Goal: Task Accomplishment & Management: Manage account settings

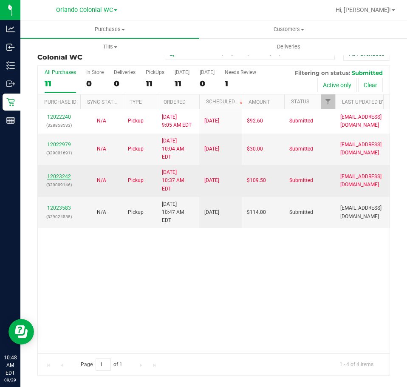
click at [65, 173] on link "12023242" at bounding box center [59, 176] width 24 height 6
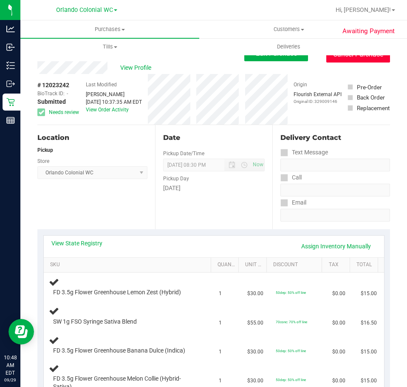
click at [334, 59] on button "Cancel Purchase" at bounding box center [359, 54] width 64 height 16
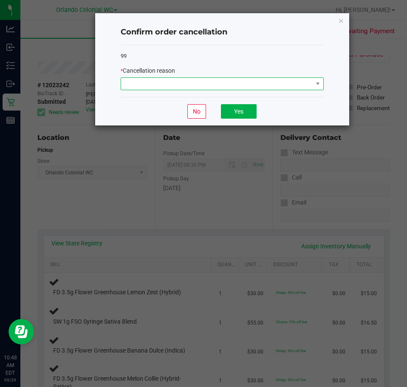
click at [238, 86] on span at bounding box center [217, 84] width 192 height 12
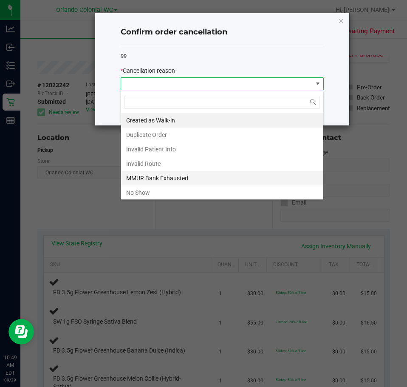
click at [168, 173] on li "MMUR Bank Exhausted" at bounding box center [222, 178] width 202 height 14
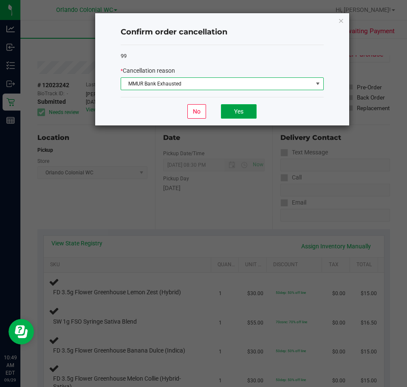
click at [226, 112] on button "Yes" at bounding box center [239, 111] width 36 height 14
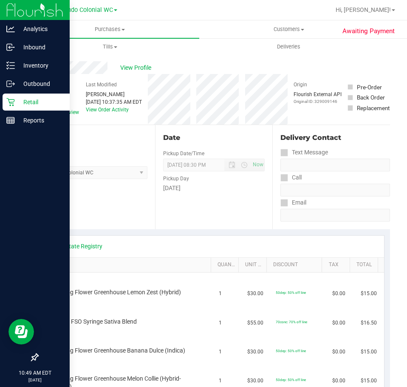
click at [16, 101] on p "Retail" at bounding box center [40, 102] width 51 height 10
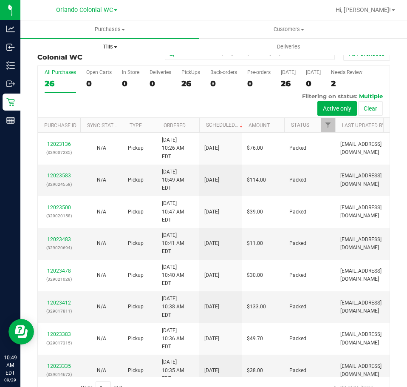
click at [107, 43] on span "Tills" at bounding box center [110, 47] width 178 height 8
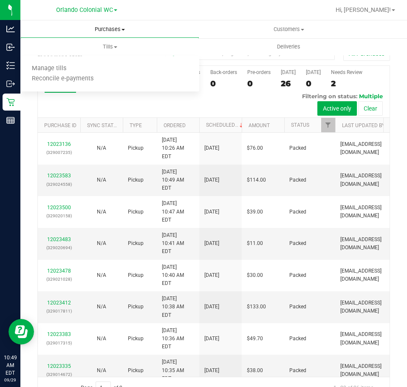
click at [110, 30] on span "Purchases" at bounding box center [110, 30] width 178 height 8
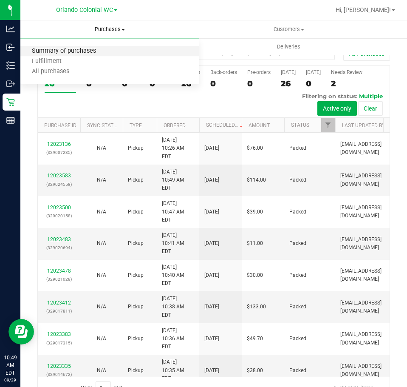
click at [74, 53] on span "Summary of purchases" at bounding box center [63, 51] width 87 height 7
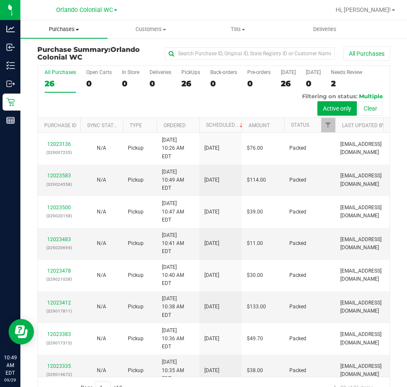
click at [64, 29] on span "Purchases" at bounding box center [63, 30] width 87 height 8
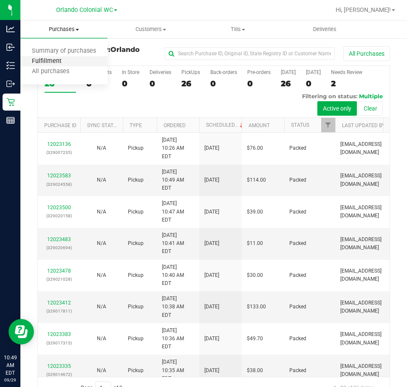
click at [59, 58] on span "Fulfillment" at bounding box center [46, 61] width 53 height 7
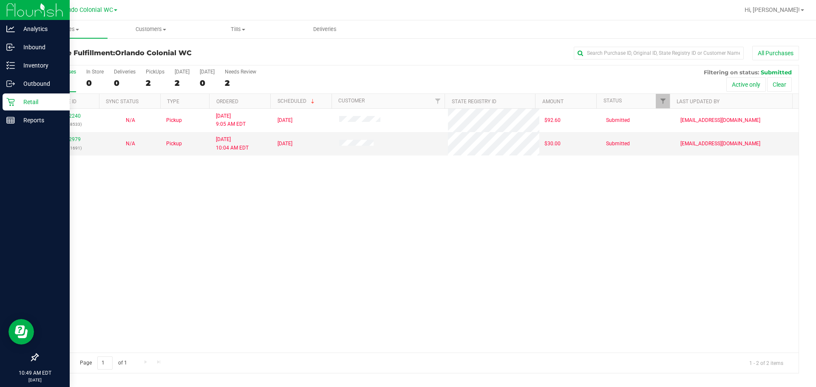
click at [16, 99] on p "Retail" at bounding box center [40, 102] width 51 height 10
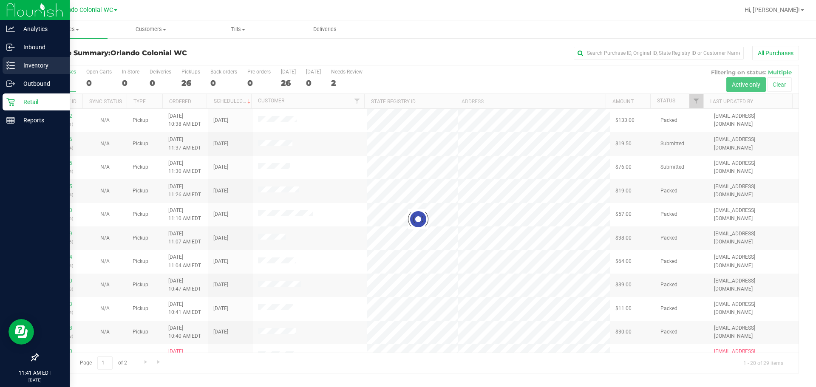
click at [9, 66] on icon at bounding box center [10, 65] width 9 height 9
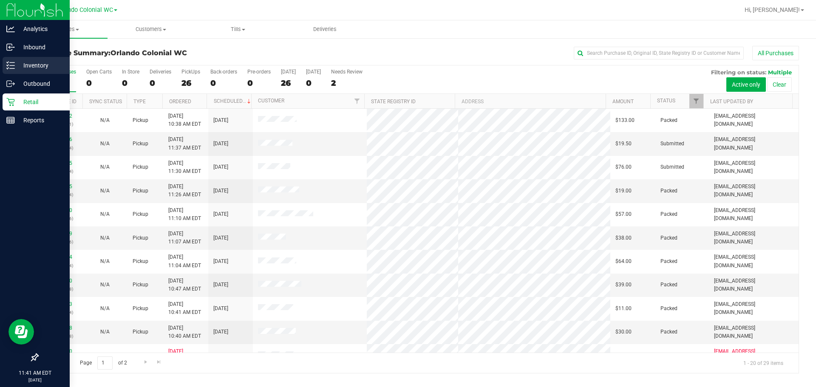
click at [8, 68] on icon at bounding box center [10, 65] width 9 height 9
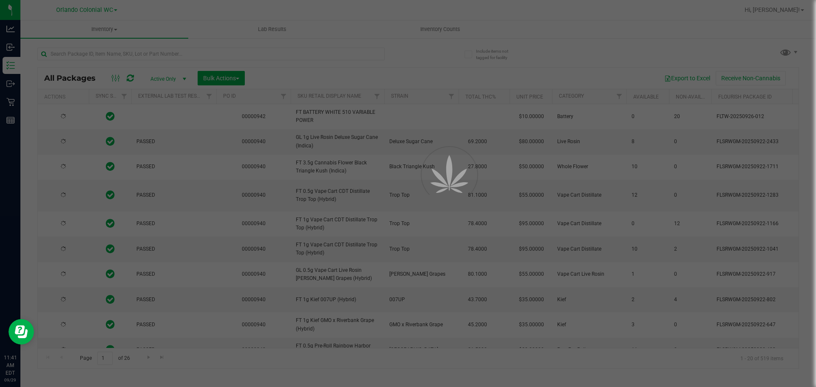
click at [120, 56] on div at bounding box center [408, 193] width 816 height 387
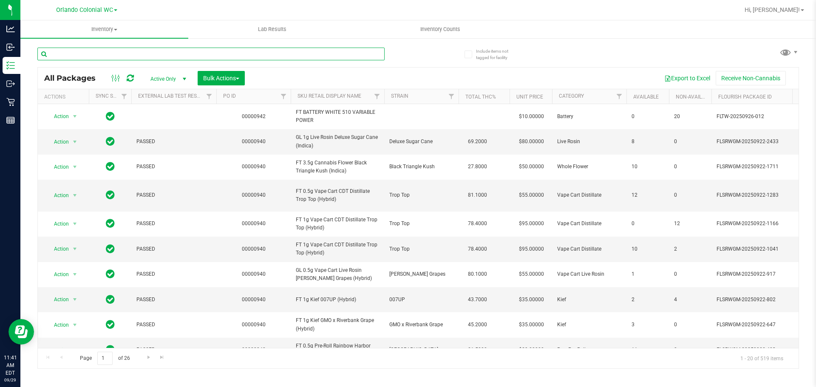
click at [120, 56] on input "text" at bounding box center [210, 54] width 347 height 13
click at [235, 93] on link "PO ID" at bounding box center [229, 96] width 13 height 6
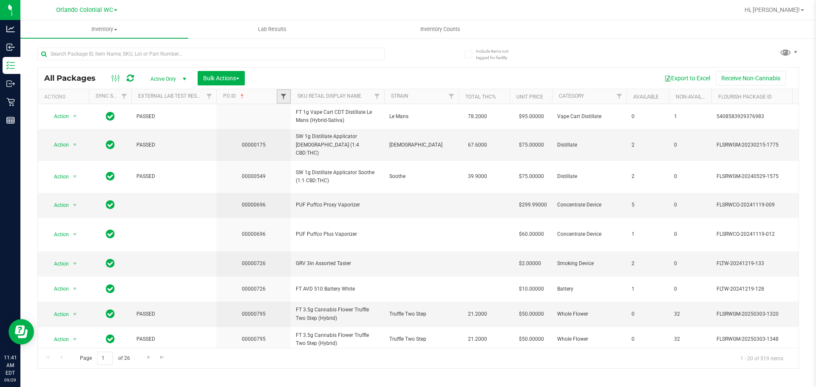
click at [282, 97] on span "Filter" at bounding box center [283, 96] width 7 height 7
type input "943"
click at [282, 128] on button "Filter" at bounding box center [302, 137] width 41 height 19
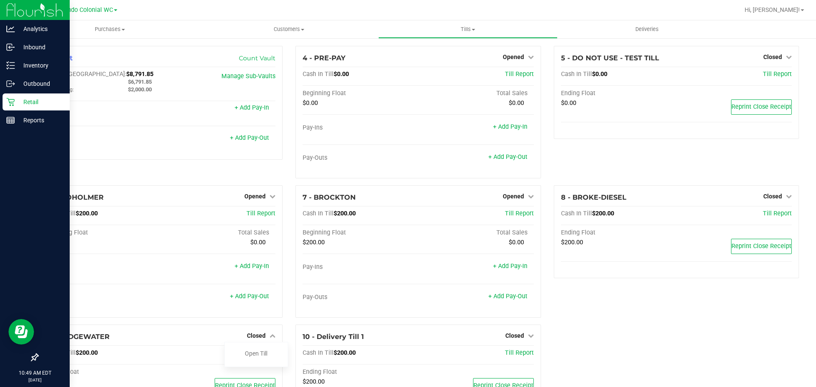
click at [11, 98] on icon at bounding box center [10, 102] width 9 height 9
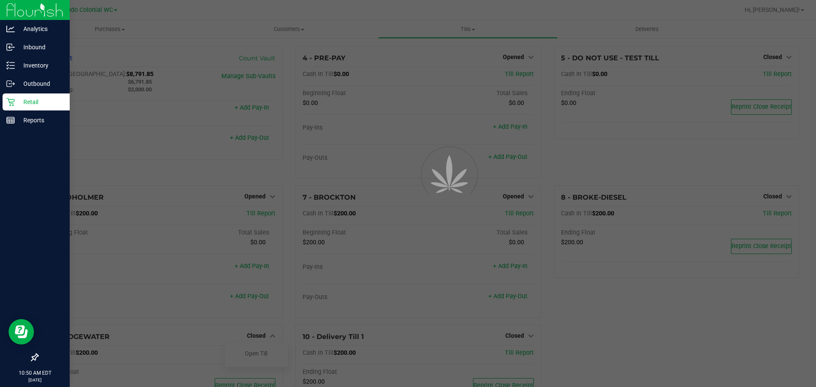
click at [11, 98] on icon at bounding box center [10, 102] width 9 height 9
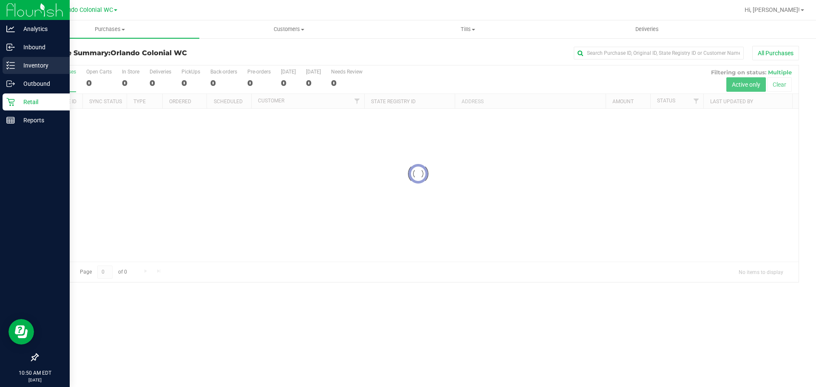
click at [34, 63] on p "Inventory" at bounding box center [40, 65] width 51 height 10
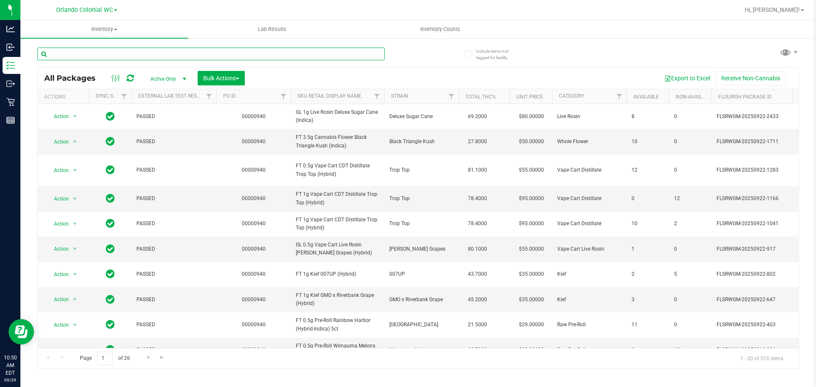
click at [142, 48] on input "text" at bounding box center [210, 54] width 347 height 13
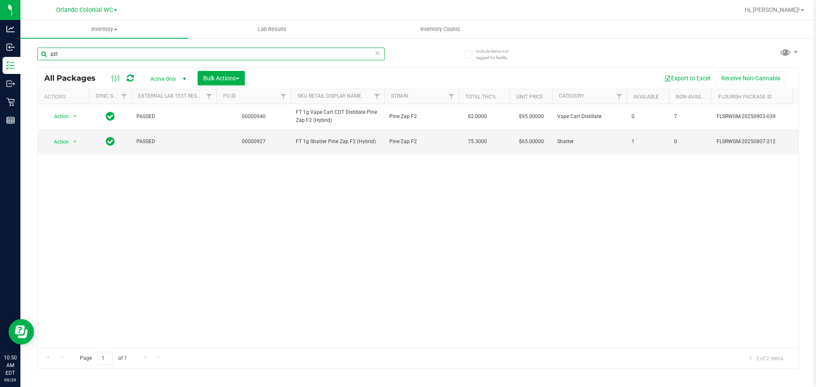
type input "pzt"
click at [158, 301] on div "Action Action Adjust qty Create package Edit attributes Global inventory Locate…" at bounding box center [418, 226] width 761 height 244
click at [380, 51] on icon at bounding box center [378, 53] width 6 height 10
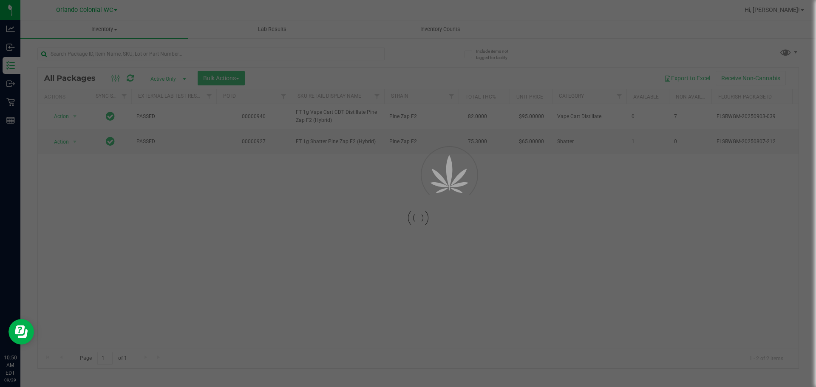
click at [335, 54] on div at bounding box center [408, 193] width 816 height 387
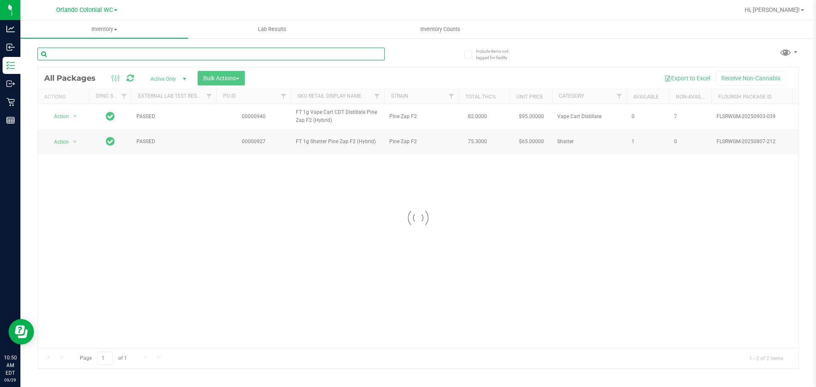
click at [324, 58] on input "text" at bounding box center [210, 54] width 347 height 13
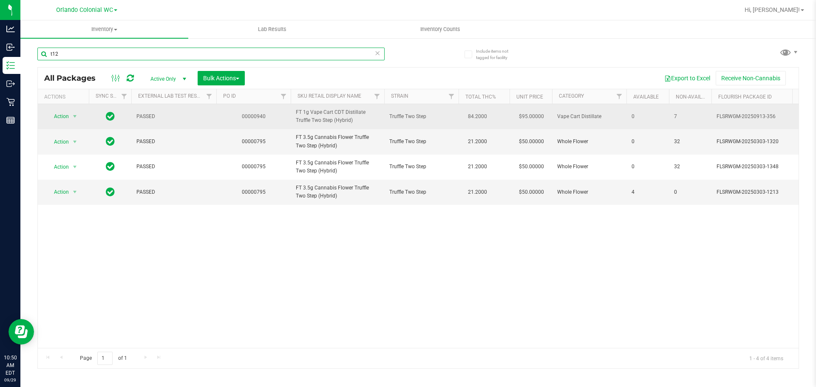
type input "t12"
click at [312, 118] on span "FT 1g Vape Cart CDT Distillate Truffle Two Step (Hybrid)" at bounding box center [337, 116] width 83 height 16
copy tr "FT 1g Vape Cart CDT Distillate Truffle Two Step (Hybrid)"
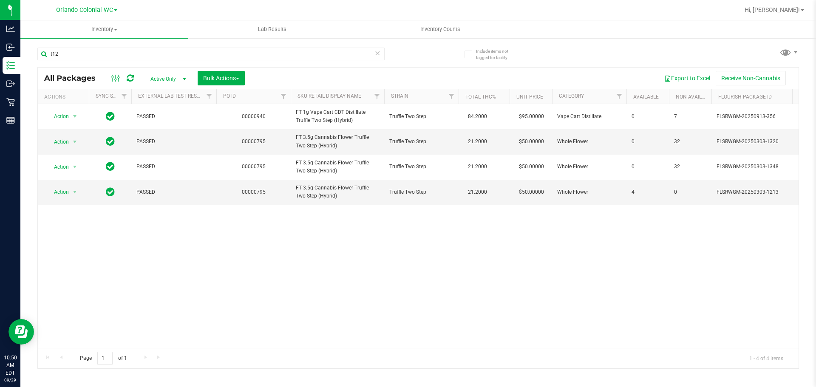
drag, startPoint x: 236, startPoint y: 352, endPoint x: 256, endPoint y: 314, distance: 43.2
click at [237, 352] on div "Page 1 of 1 1 - 4 of 4 items" at bounding box center [418, 358] width 761 height 20
click at [373, 54] on input "t12" at bounding box center [210, 54] width 347 height 13
click at [378, 52] on icon at bounding box center [378, 53] width 6 height 10
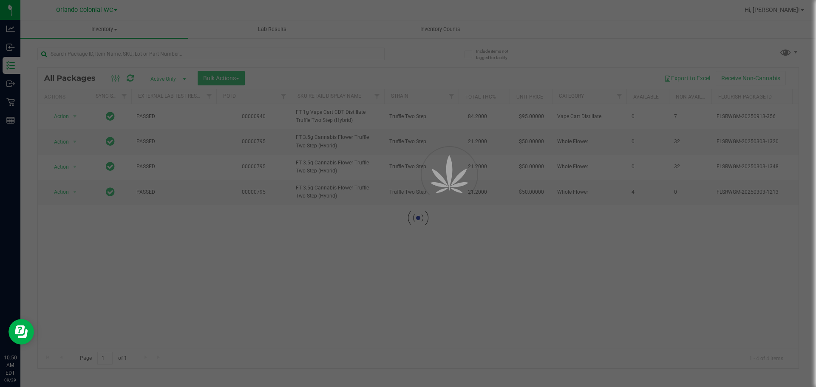
click at [358, 53] on div at bounding box center [408, 193] width 816 height 387
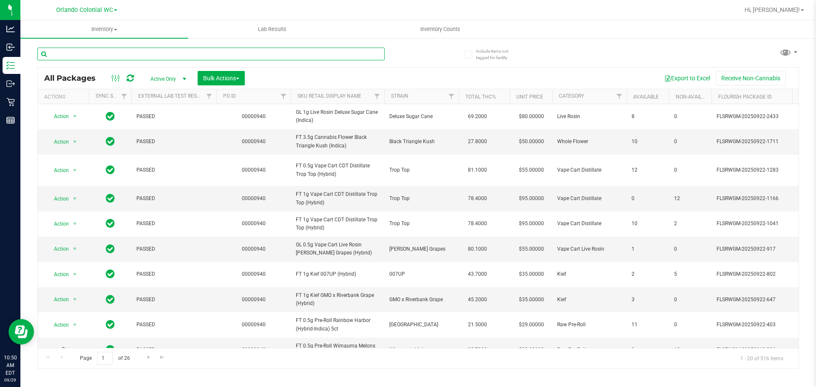
drag, startPoint x: 358, startPoint y: 53, endPoint x: 352, endPoint y: 52, distance: 6.4
click at [352, 52] on input "text" at bounding box center [210, 54] width 347 height 13
paste input "FT 1g Vape Cart CDT Distillate Truffle Two Step (Hybrid)"
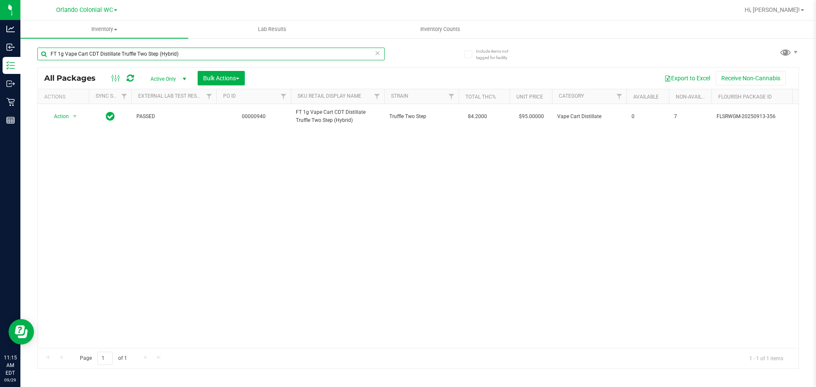
type input "FT 1g Vape Cart CDT Distillate Truffle Two Step (Hybrid)"
click at [378, 54] on icon at bounding box center [378, 53] width 6 height 10
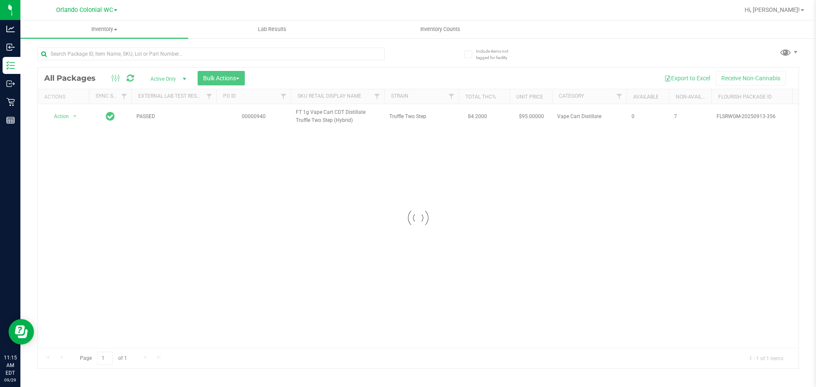
drag, startPoint x: 311, startPoint y: 166, endPoint x: 304, endPoint y: 170, distance: 8.4
click at [311, 166] on div at bounding box center [418, 218] width 761 height 301
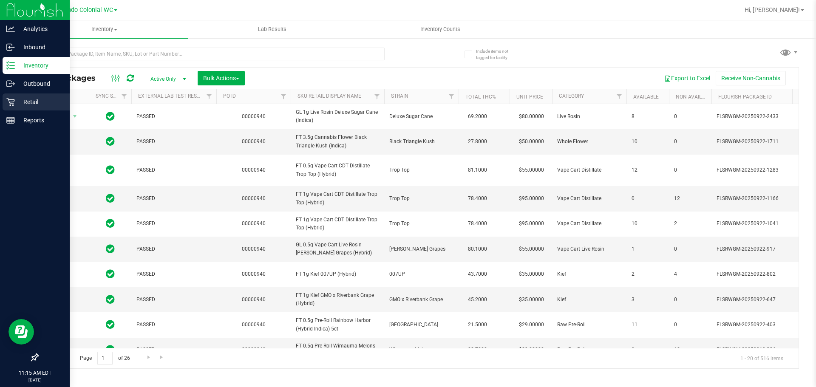
click at [16, 108] on div "Retail" at bounding box center [36, 102] width 67 height 17
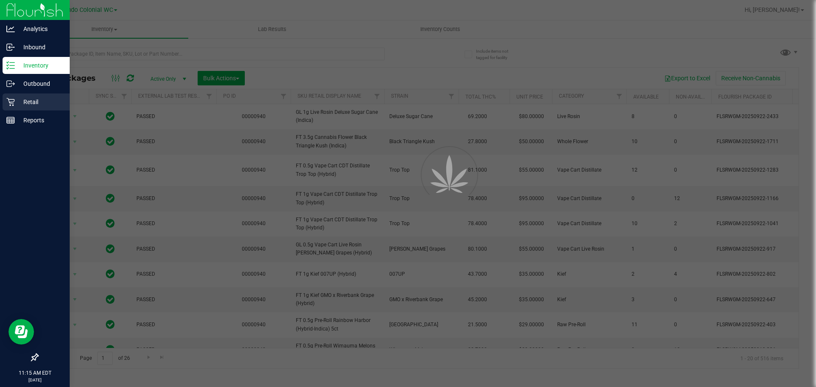
click at [16, 108] on div "Retail" at bounding box center [36, 102] width 67 height 17
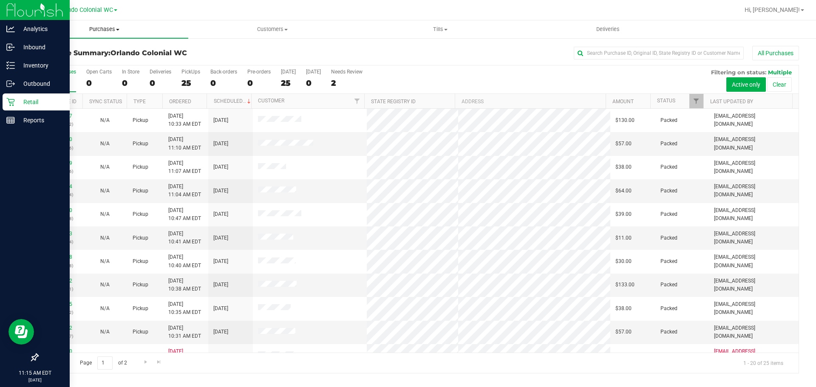
click at [98, 25] on uib-tab-heading "Purchases Summary of purchases Fulfillment All purchases" at bounding box center [104, 29] width 168 height 18
click at [110, 63] on li "Fulfillment" at bounding box center [104, 62] width 168 height 10
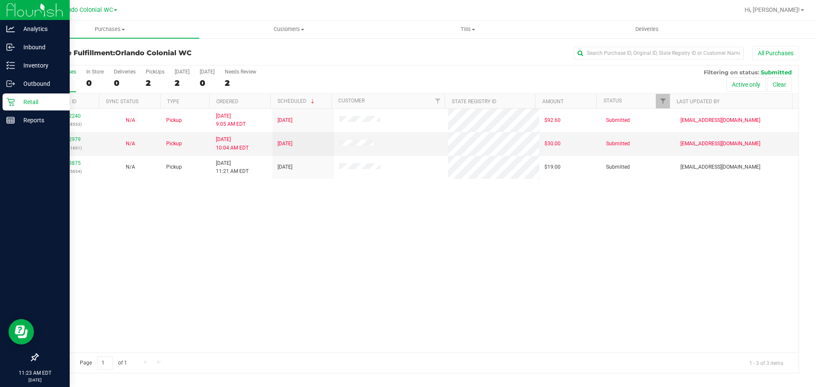
click at [37, 104] on p "Retail" at bounding box center [40, 102] width 51 height 10
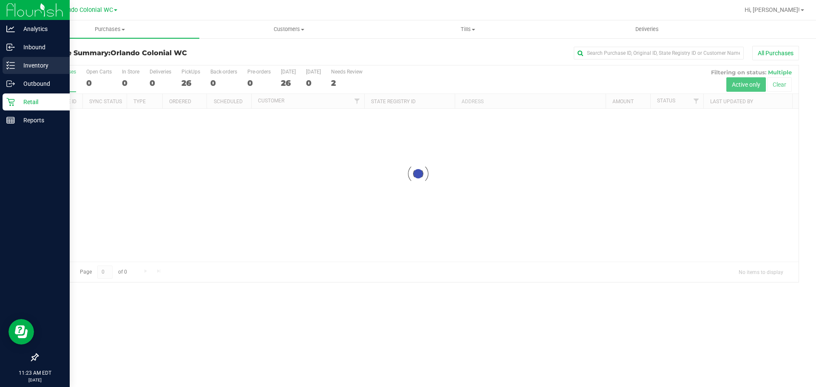
click at [28, 69] on p "Inventory" at bounding box center [40, 65] width 51 height 10
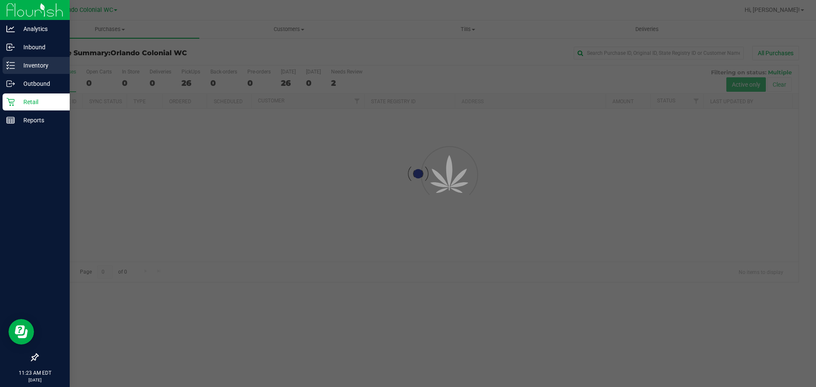
click at [28, 69] on p "Inventory" at bounding box center [40, 65] width 51 height 10
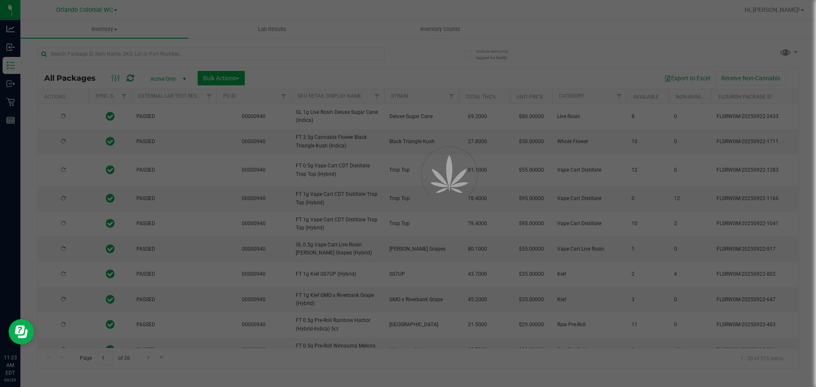
click at [170, 56] on div at bounding box center [408, 193] width 816 height 387
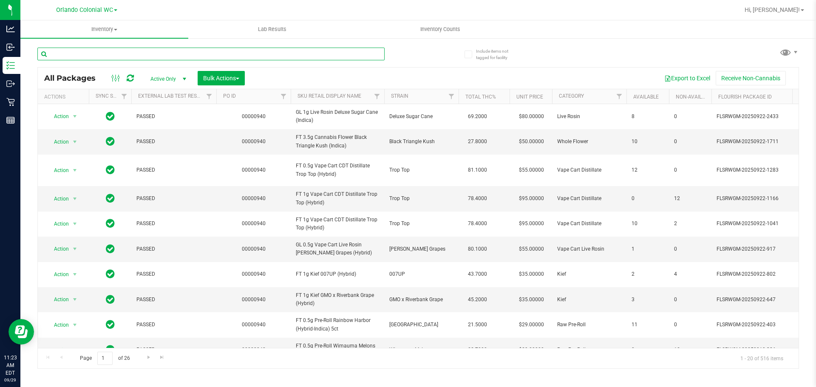
click at [170, 55] on input "text" at bounding box center [210, 54] width 347 height 13
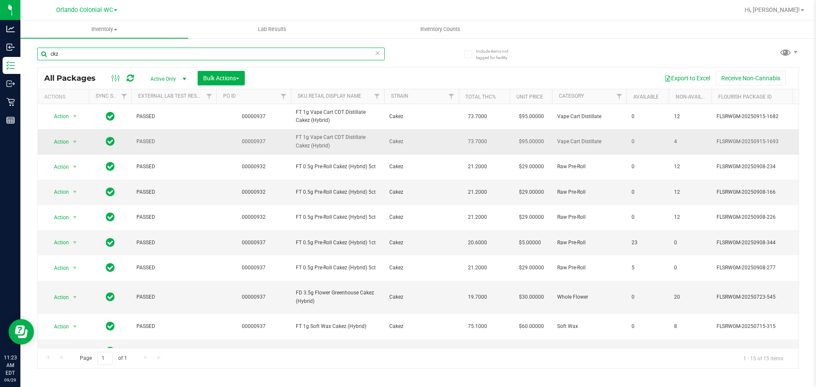
type input "ckz"
click at [312, 146] on span "FT 1g Vape Cart CDT Distillate Cakez (Hybrid)" at bounding box center [337, 141] width 83 height 16
copy tr "FT 1g Vape Cart CDT Distillate Cakez (Hybrid)"
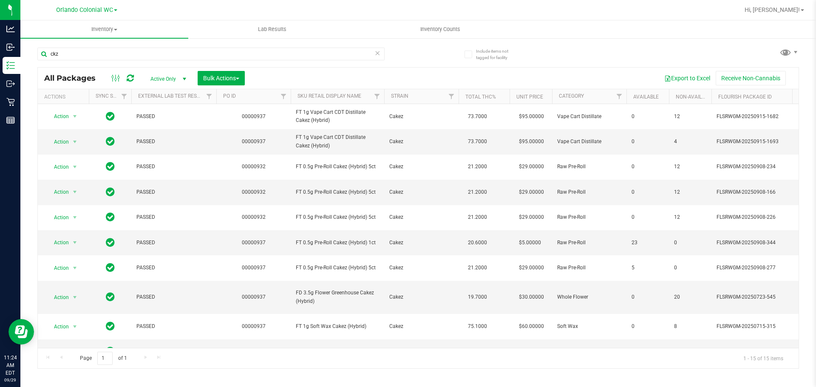
click at [404, 57] on div "ckz" at bounding box center [227, 53] width 381 height 27
click at [369, 54] on input "ckz" at bounding box center [210, 54] width 347 height 13
click at [377, 54] on icon at bounding box center [378, 53] width 6 height 10
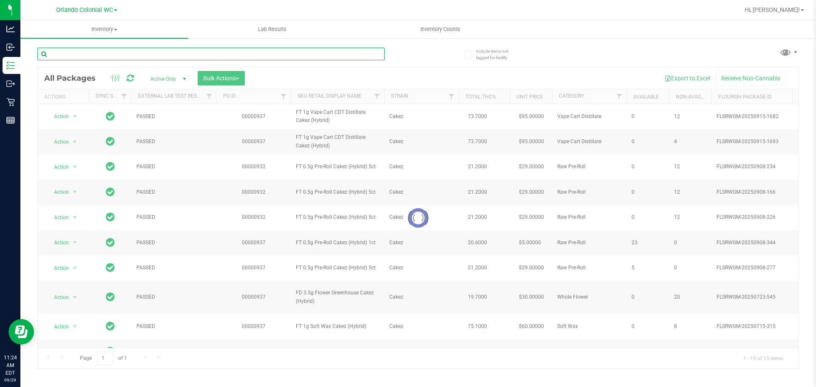
click at [326, 53] on input "text" at bounding box center [210, 54] width 347 height 13
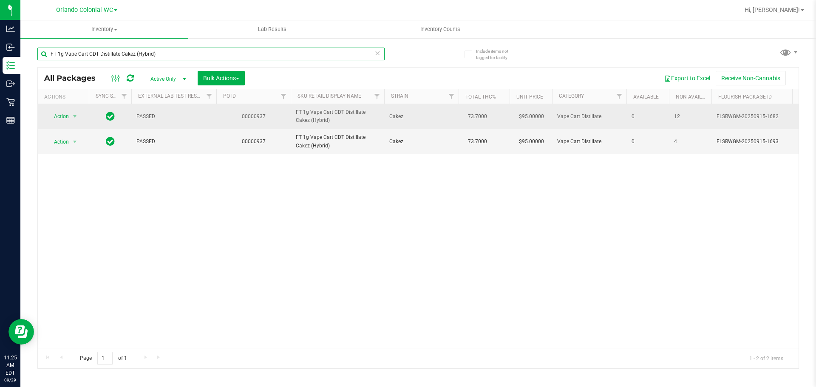
type input "FT 1g Vape Cart CDT Distillate Cakez (Hybrid)"
click at [55, 122] on span "Action" at bounding box center [57, 117] width 23 height 12
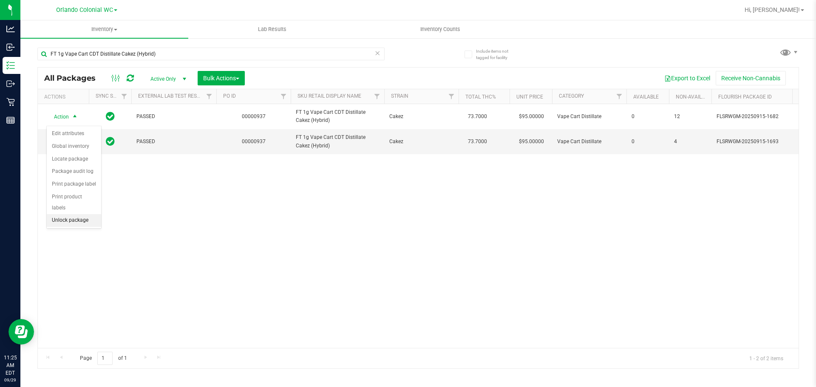
click at [67, 214] on li "Unlock package" at bounding box center [74, 220] width 54 height 13
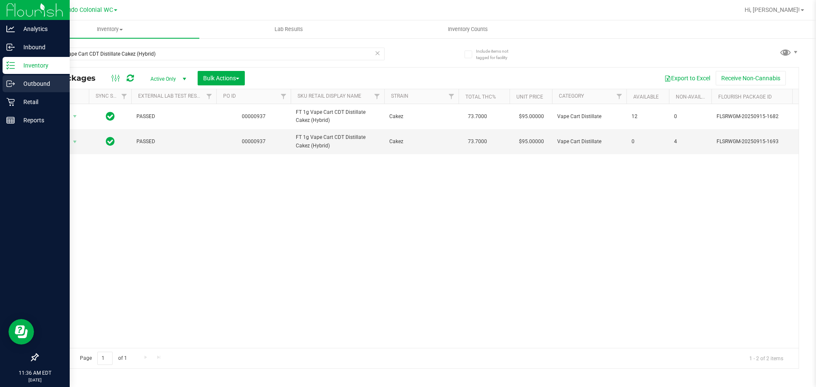
click at [19, 85] on p "Outbound" at bounding box center [40, 84] width 51 height 10
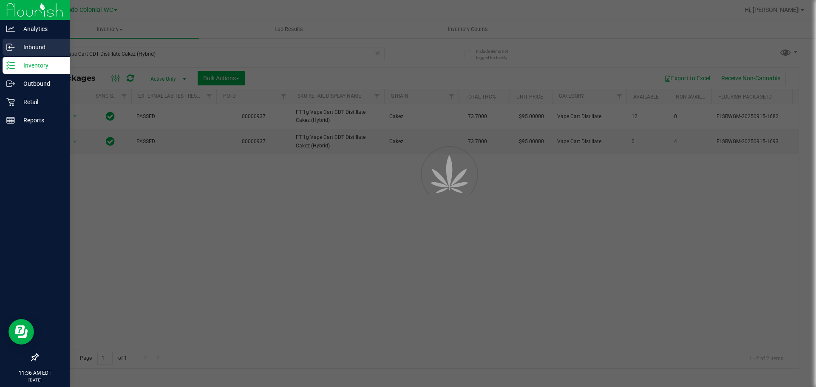
click at [29, 39] on div "Inbound" at bounding box center [36, 47] width 67 height 17
click at [28, 40] on div "Inbound" at bounding box center [36, 47] width 67 height 17
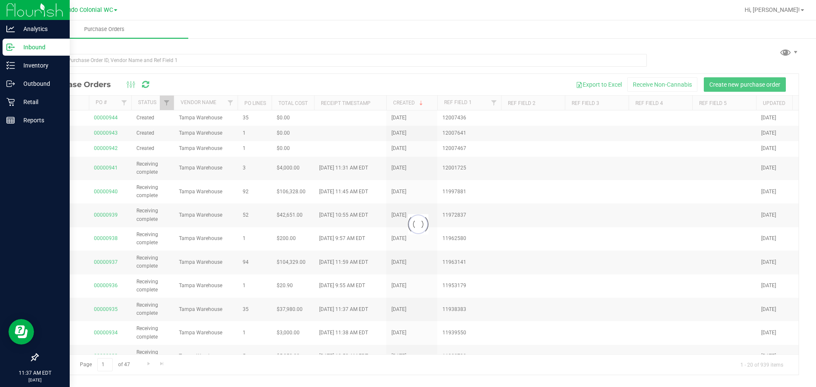
click at [28, 40] on div "Inbound" at bounding box center [36, 47] width 67 height 17
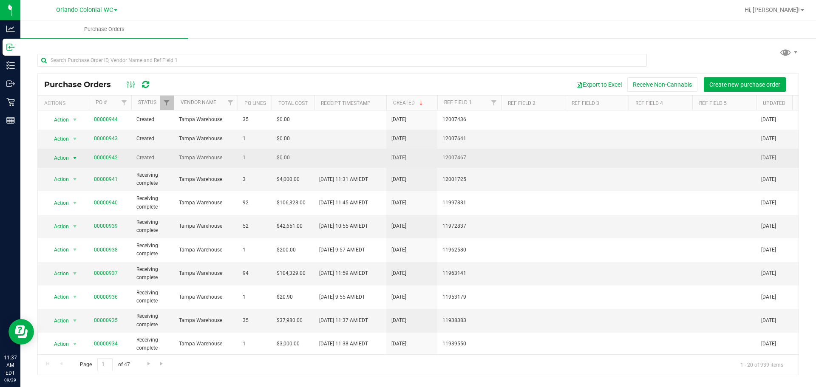
click at [64, 156] on span "Action" at bounding box center [57, 158] width 23 height 12
click at [65, 158] on span "Action" at bounding box center [57, 158] width 23 height 12
click at [64, 160] on span "Action" at bounding box center [57, 158] width 23 height 12
click at [107, 159] on link "00000942" at bounding box center [106, 158] width 24 height 6
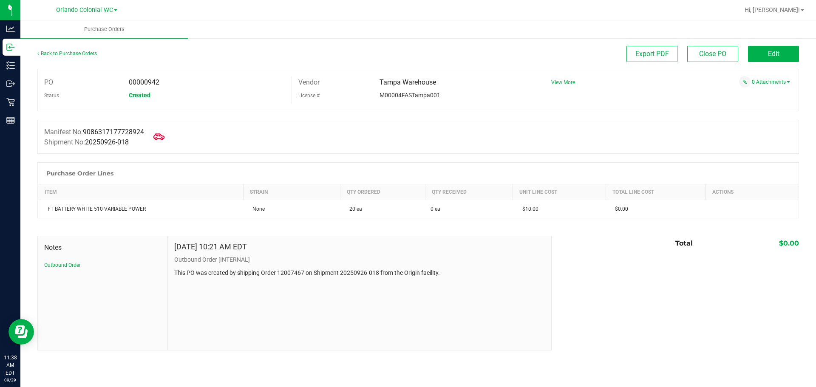
click at [165, 139] on icon at bounding box center [158, 136] width 11 height 11
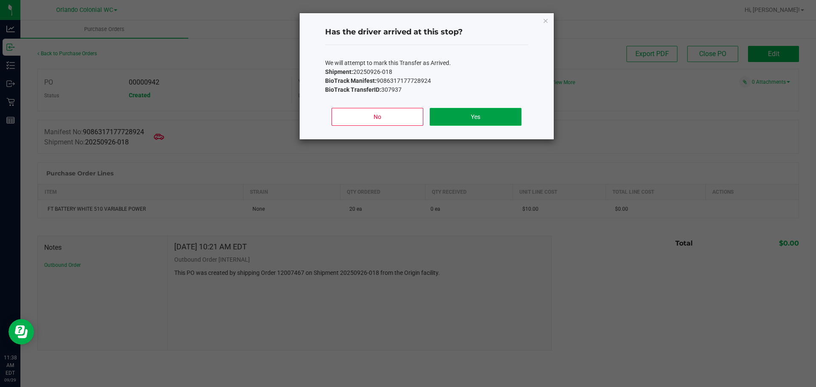
click at [469, 114] on button "Yes" at bounding box center [475, 117] width 91 height 18
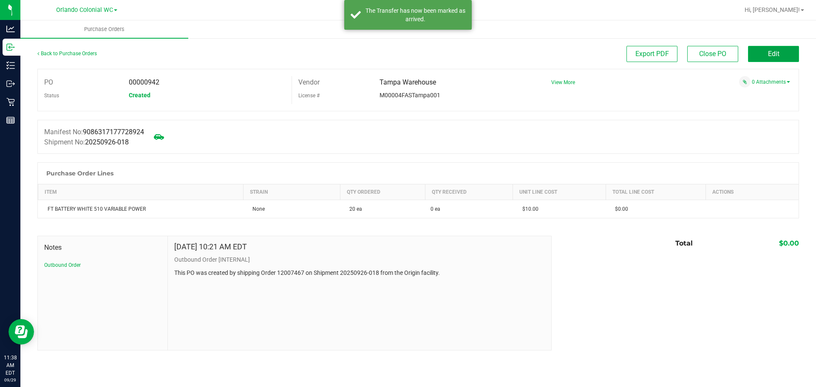
click at [761, 57] on button "Edit" at bounding box center [773, 54] width 51 height 16
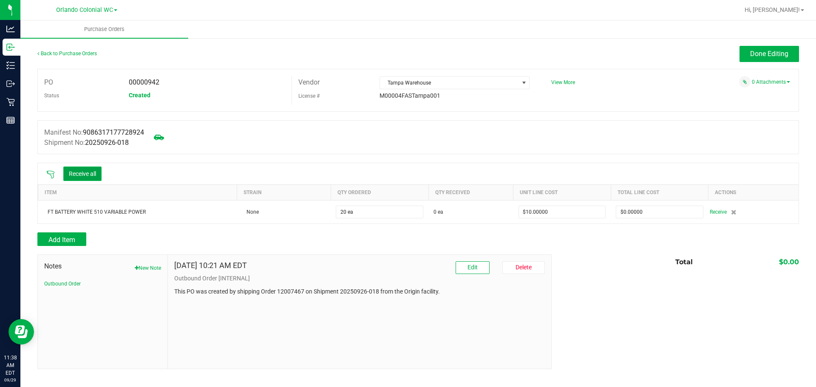
click at [82, 173] on button "Receive all" at bounding box center [82, 174] width 38 height 14
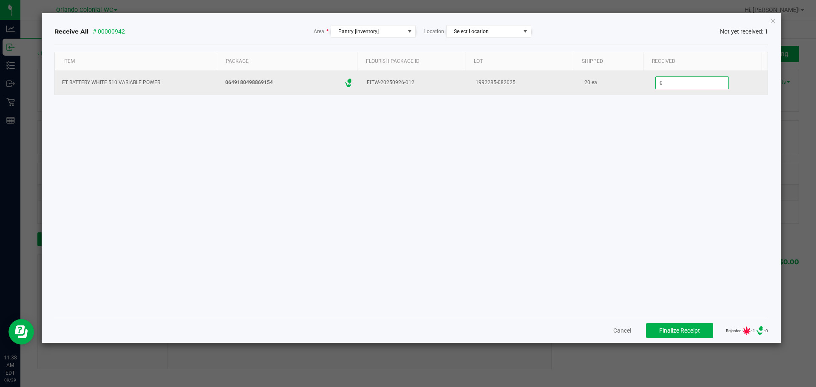
click at [685, 78] on input "0" at bounding box center [692, 83] width 73 height 12
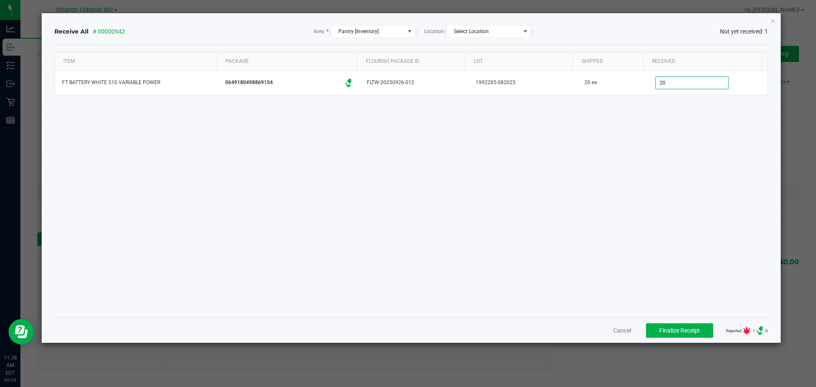
type input "20 ea"
click at [640, 191] on div "Item Package Flourish Package ID Lot Shipped Received FT BATTERY WHITE 510 VARI…" at bounding box center [411, 181] width 714 height 259
click at [682, 333] on span "Finalize Receipt" at bounding box center [679, 330] width 41 height 7
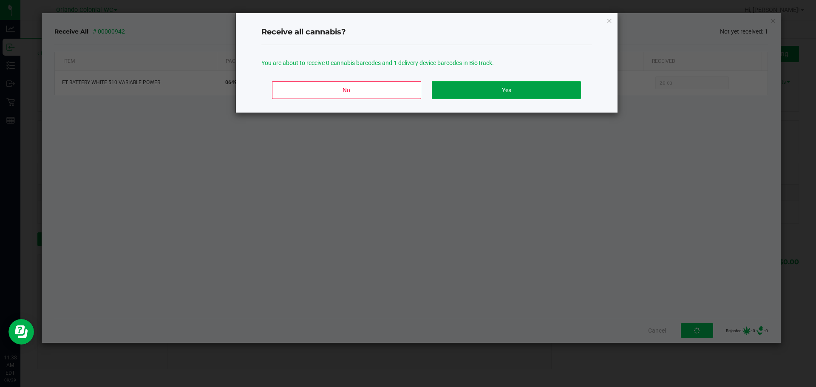
click at [548, 88] on button "Yes" at bounding box center [506, 90] width 149 height 18
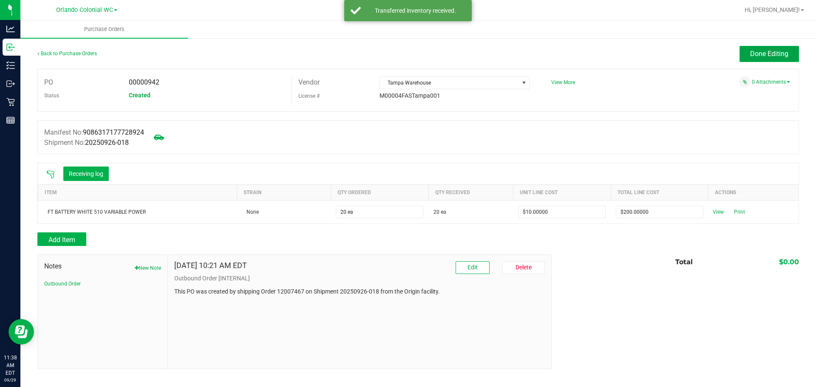
click at [771, 58] on button "Done Editing" at bounding box center [770, 54] width 60 height 16
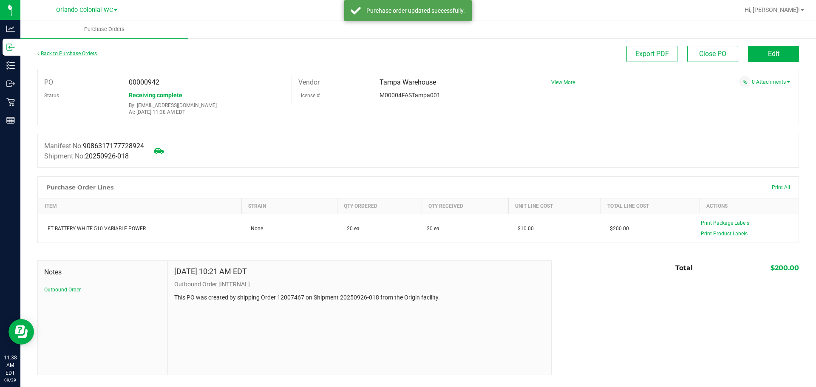
click at [57, 52] on link "Back to Purchase Orders" at bounding box center [67, 54] width 60 height 6
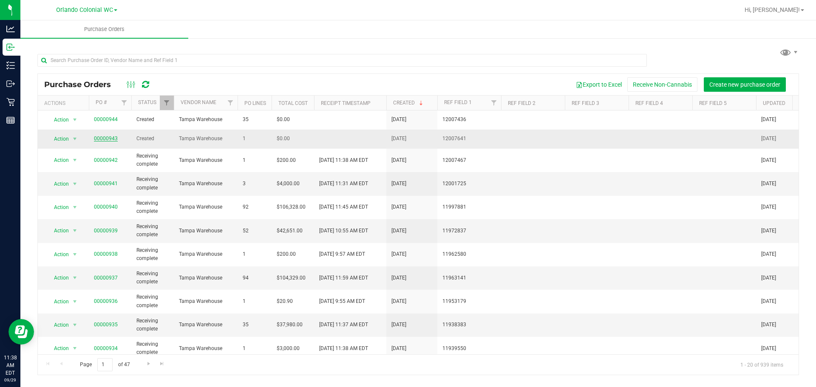
click at [111, 139] on link "00000943" at bounding box center [106, 139] width 24 height 6
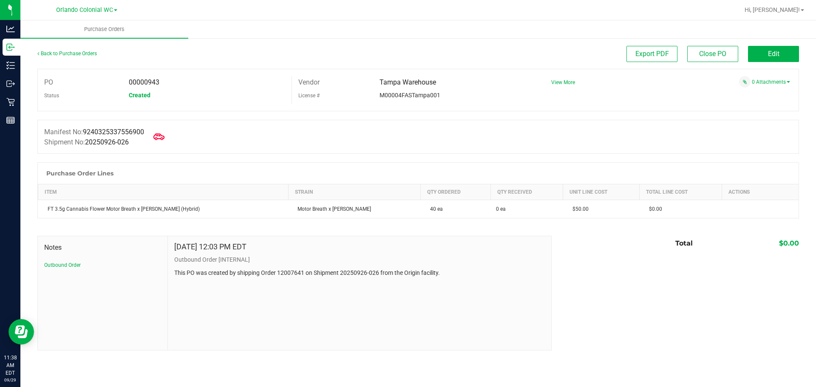
click at [161, 135] on icon at bounding box center [158, 136] width 11 height 11
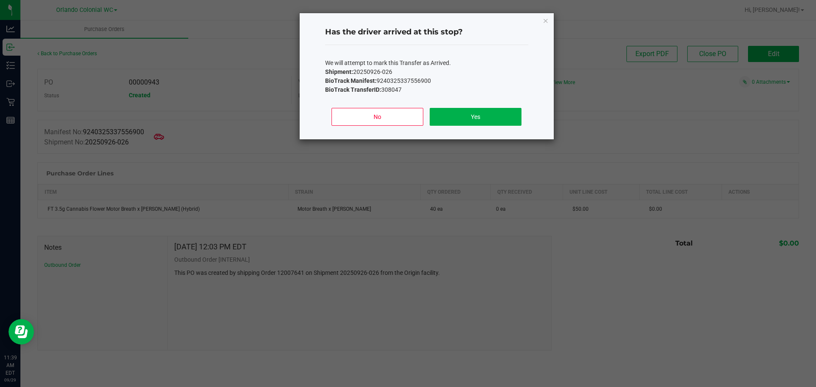
click at [161, 153] on ngb-modal-window "Has the driver arrived at this stop? We will attempt to mark this Transfer as A…" at bounding box center [411, 193] width 823 height 387
drag, startPoint x: 379, startPoint y: 114, endPoint x: 375, endPoint y: 116, distance: 5.1
click at [377, 115] on button "No" at bounding box center [377, 117] width 91 height 18
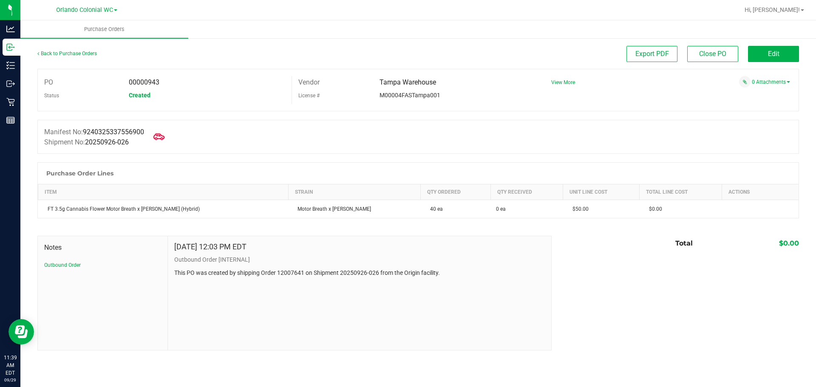
click at [158, 138] on icon at bounding box center [158, 136] width 11 height 6
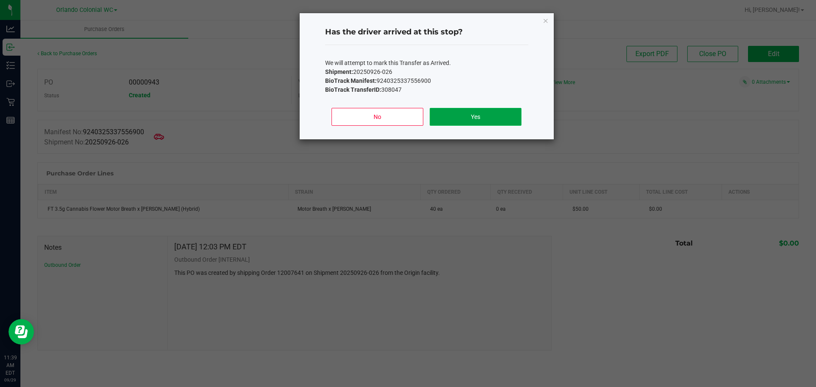
click at [502, 117] on button "Yes" at bounding box center [475, 117] width 91 height 18
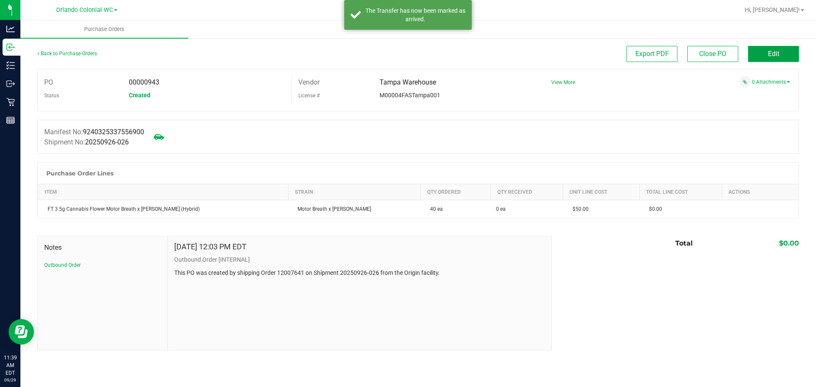
click at [769, 56] on span "Edit" at bounding box center [773, 54] width 11 height 8
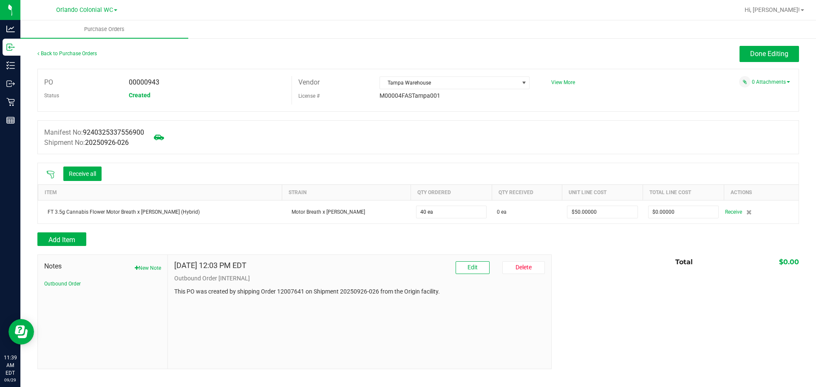
click at [51, 173] on icon at bounding box center [50, 174] width 9 height 9
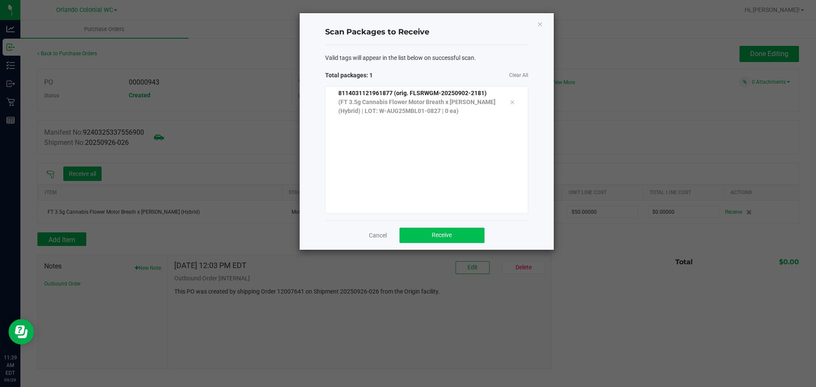
click at [450, 241] on button "Receive" at bounding box center [442, 235] width 85 height 15
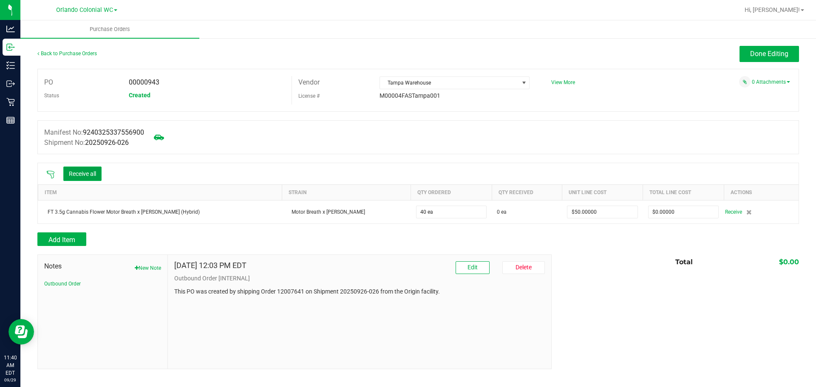
click at [68, 172] on button "Receive all" at bounding box center [82, 174] width 38 height 14
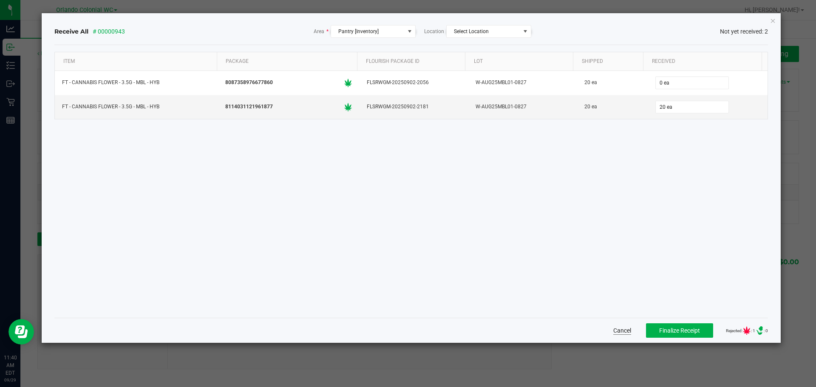
click at [613, 331] on button "Cancel" at bounding box center [622, 331] width 18 height 9
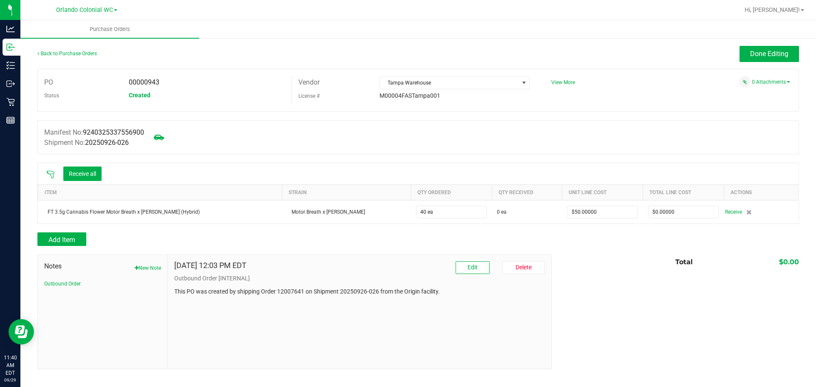
click at [48, 177] on icon at bounding box center [50, 174] width 9 height 9
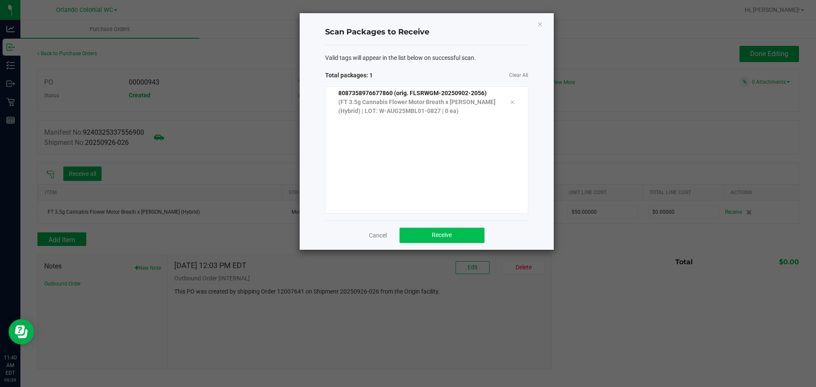
click at [478, 235] on button "Receive" at bounding box center [442, 235] width 85 height 15
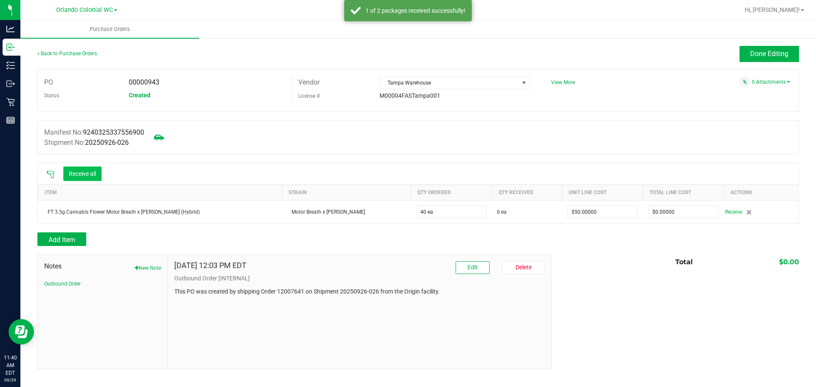
click at [87, 174] on button "Receive all" at bounding box center [82, 174] width 38 height 14
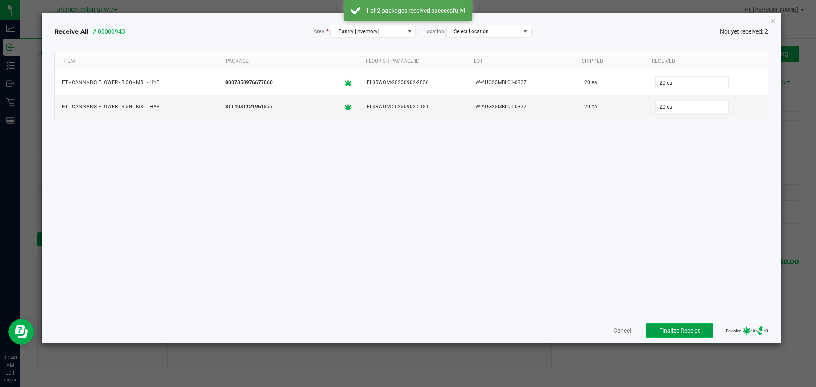
click at [676, 338] on button "Finalize Receipt" at bounding box center [679, 331] width 67 height 14
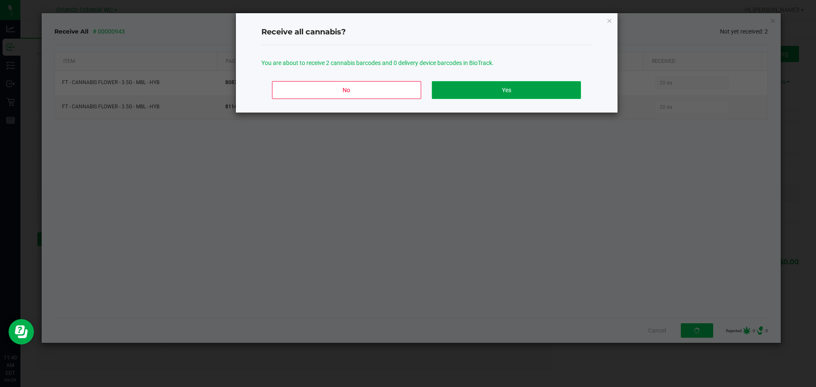
click at [525, 93] on button "Yes" at bounding box center [506, 90] width 149 height 18
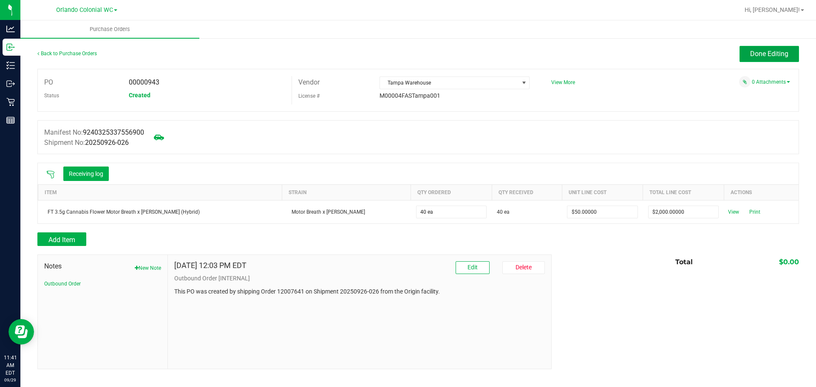
click at [760, 51] on span "Done Editing" at bounding box center [769, 54] width 38 height 8
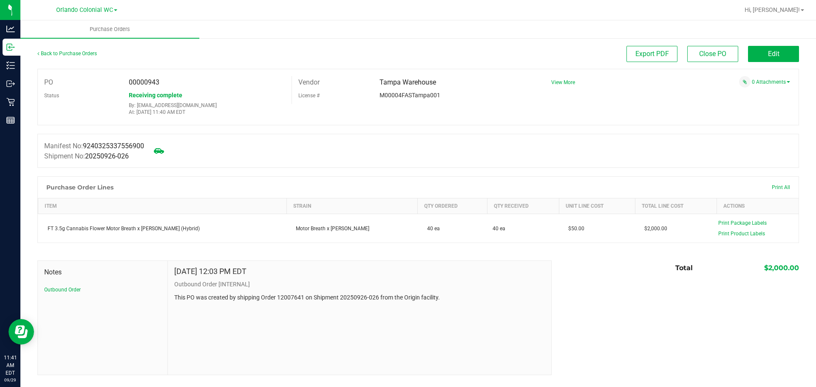
click at [225, 171] on div at bounding box center [418, 172] width 762 height 9
click at [78, 54] on link "Back to Purchase Orders" at bounding box center [67, 54] width 60 height 6
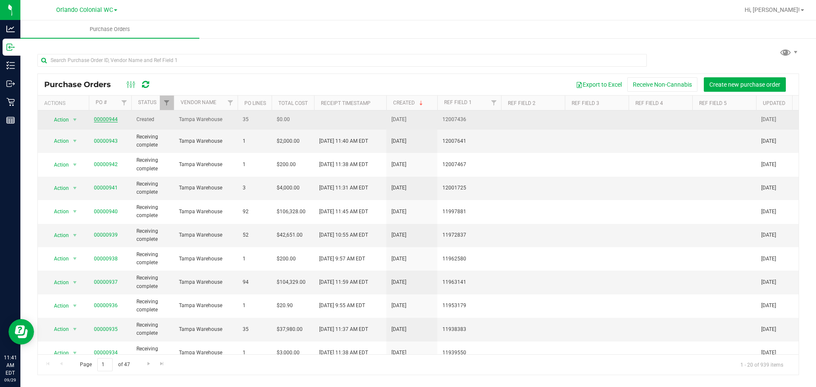
click at [100, 119] on link "00000944" at bounding box center [106, 119] width 24 height 6
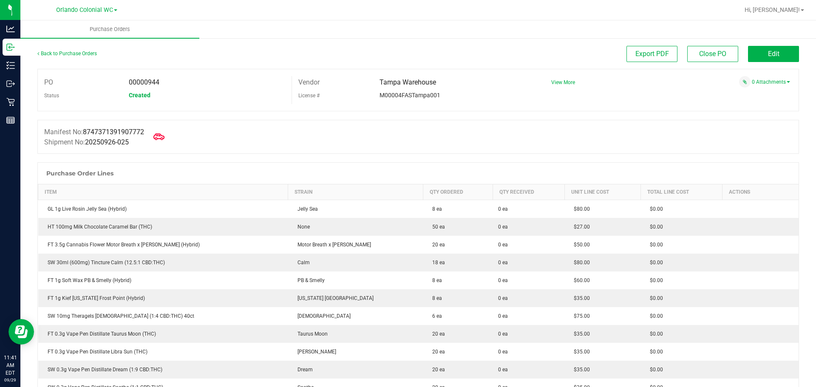
click at [160, 135] on icon at bounding box center [158, 136] width 11 height 11
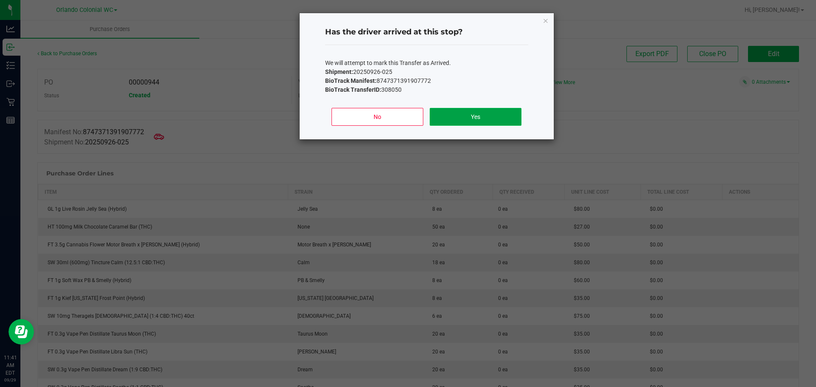
click at [500, 121] on button "Yes" at bounding box center [475, 117] width 91 height 18
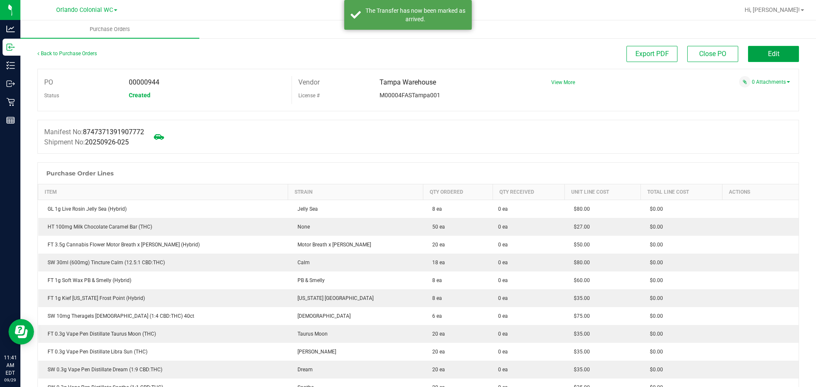
click at [770, 48] on button "Edit" at bounding box center [773, 54] width 51 height 16
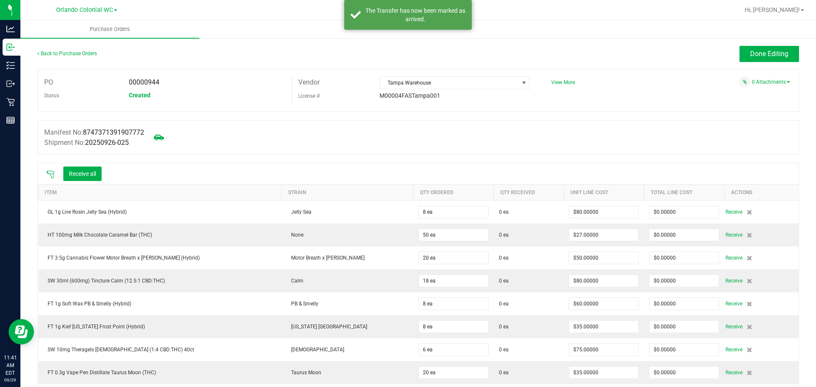
click at [51, 173] on icon at bounding box center [51, 175] width 8 height 8
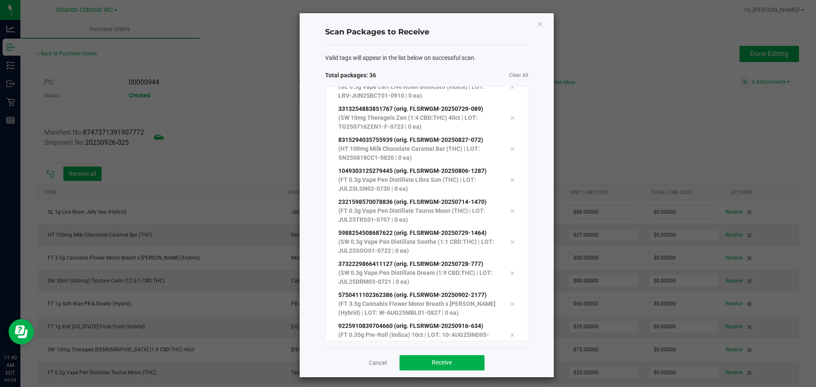
scroll to position [884, 0]
click at [438, 359] on span "Receive" at bounding box center [442, 362] width 20 height 7
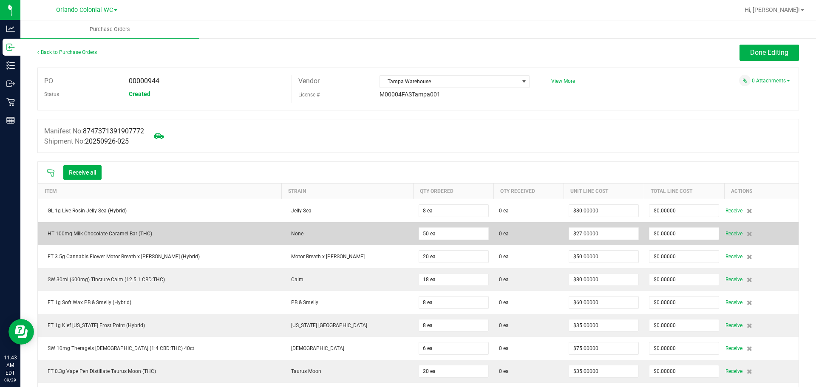
scroll to position [0, 0]
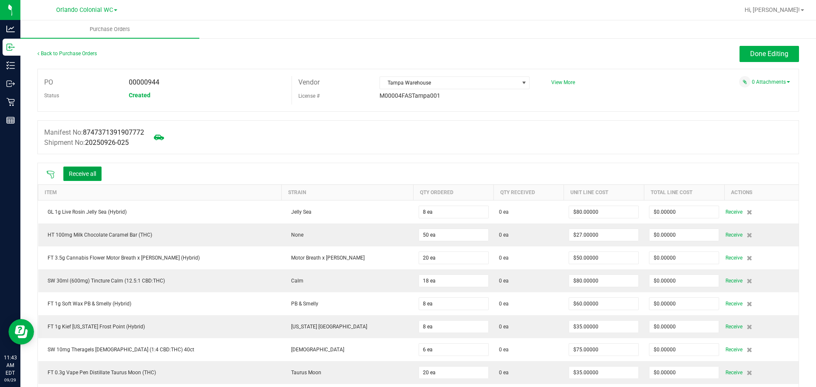
click at [83, 176] on button "Receive all" at bounding box center [82, 174] width 38 height 14
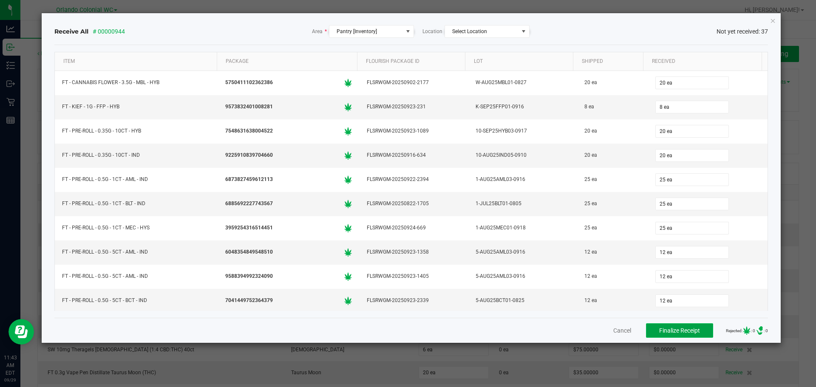
click at [650, 336] on button "Finalize Receipt" at bounding box center [679, 331] width 67 height 14
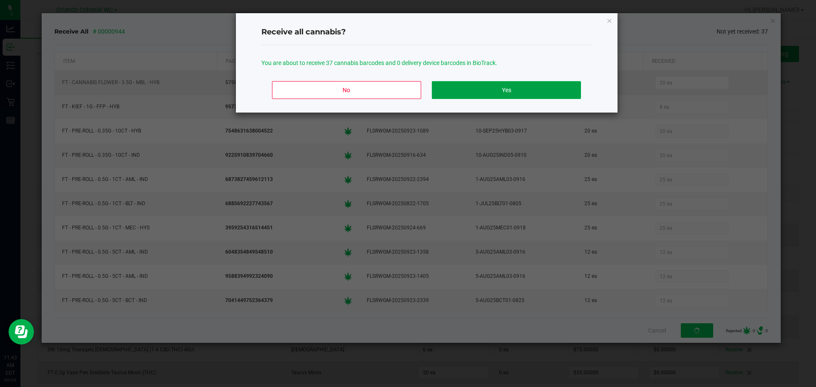
click at [468, 89] on button "Yes" at bounding box center [506, 90] width 149 height 18
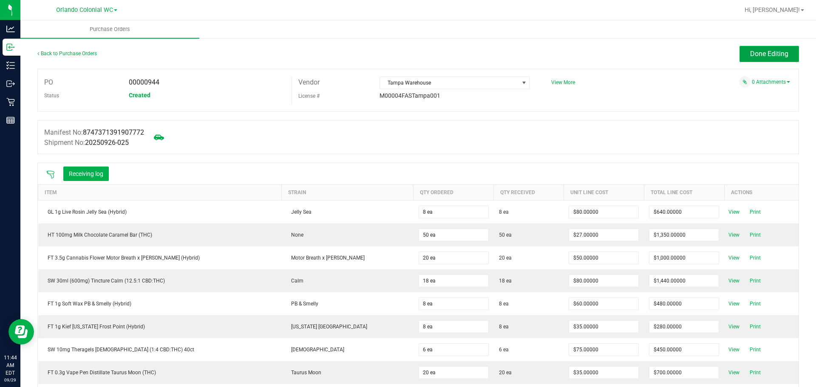
click at [750, 54] on span "Done Editing" at bounding box center [769, 54] width 38 height 8
